Goal: Find contact information: Find contact information

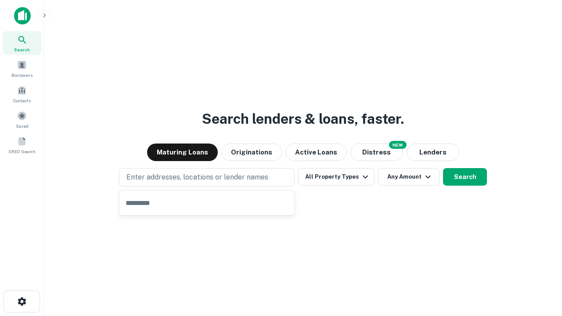
type input "**********"
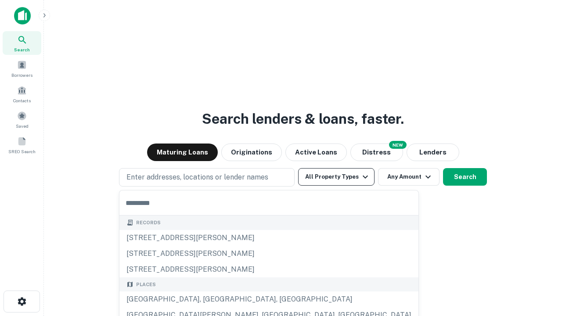
click at [336, 177] on button "All Property Types" at bounding box center [336, 177] width 76 height 18
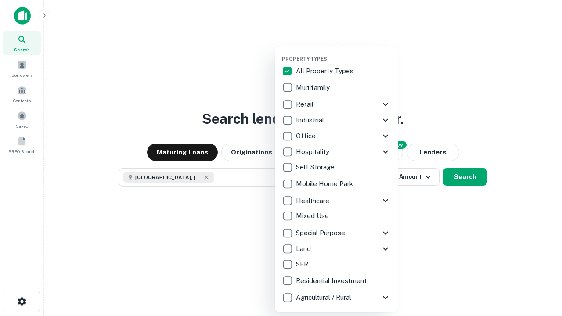
click at [343, 53] on button "button" at bounding box center [343, 53] width 123 height 0
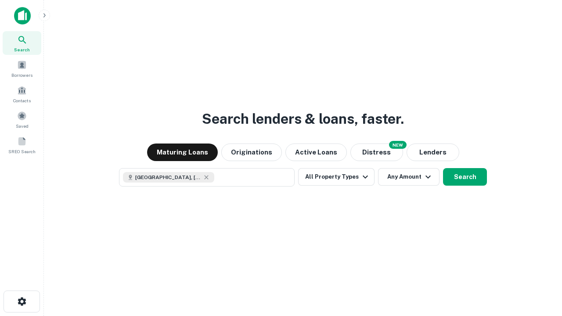
scroll to position [14, 0]
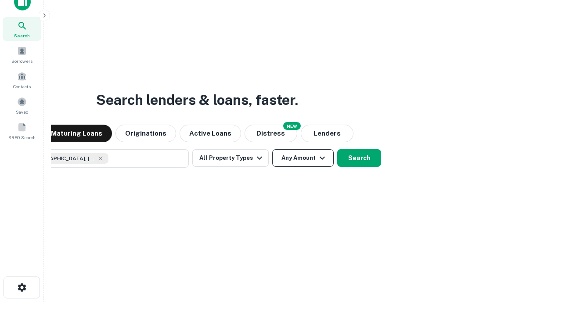
click at [272, 149] on button "Any Amount" at bounding box center [302, 158] width 61 height 18
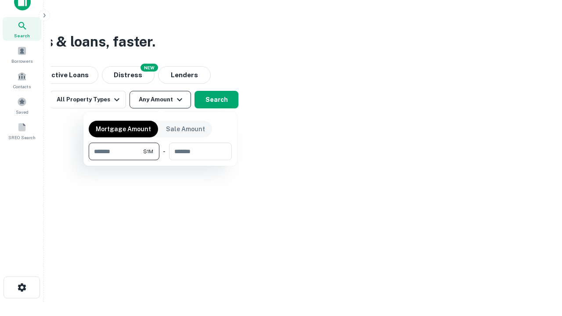
type input "*******"
click at [160, 160] on button "button" at bounding box center [160, 160] width 143 height 0
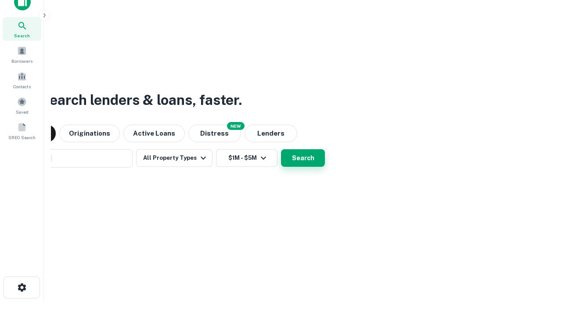
click at [281, 149] on button "Search" at bounding box center [303, 158] width 44 height 18
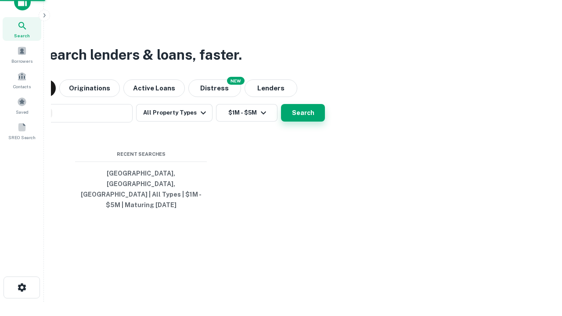
scroll to position [29, 248]
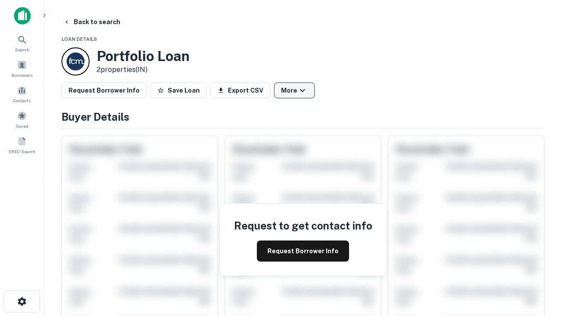
click at [294, 90] on button "More" at bounding box center [294, 90] width 41 height 16
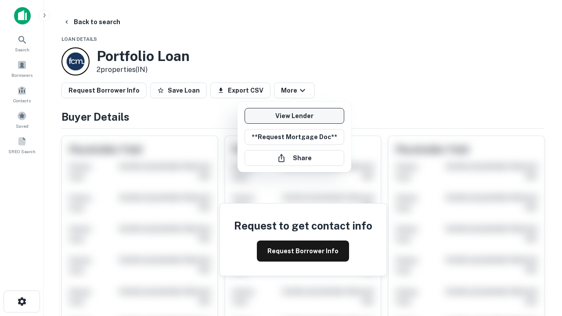
click at [294, 116] on link "View Lender" at bounding box center [294, 116] width 100 height 16
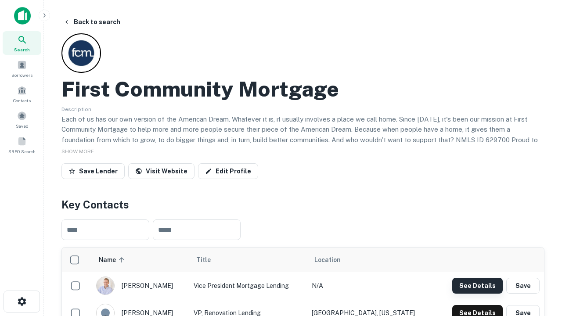
click at [477, 285] on button "See Details" at bounding box center [477, 286] width 50 height 16
